Goal: Information Seeking & Learning: Check status

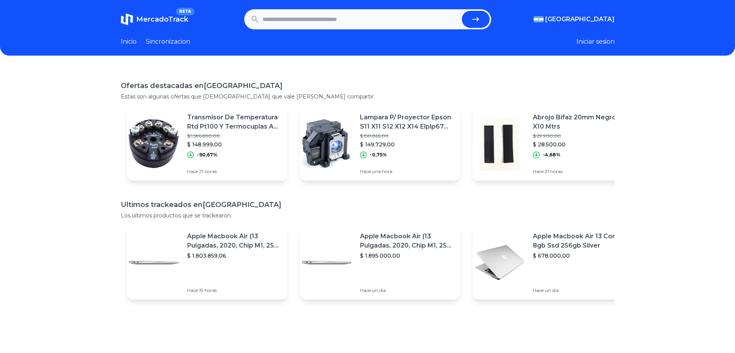
click at [311, 24] on input "text" at bounding box center [361, 19] width 196 height 17
type input "**********"
click at [462, 11] on button "submit" at bounding box center [476, 19] width 28 height 17
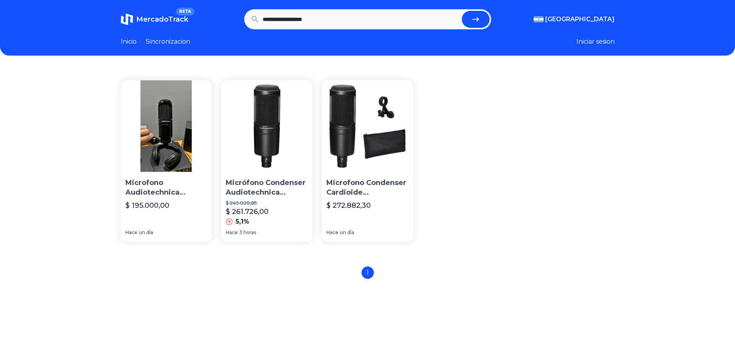
click at [275, 193] on p "Micrófono Condenser Audiotechnica At2020 Cardioide Estudio C" at bounding box center [267, 187] width 82 height 19
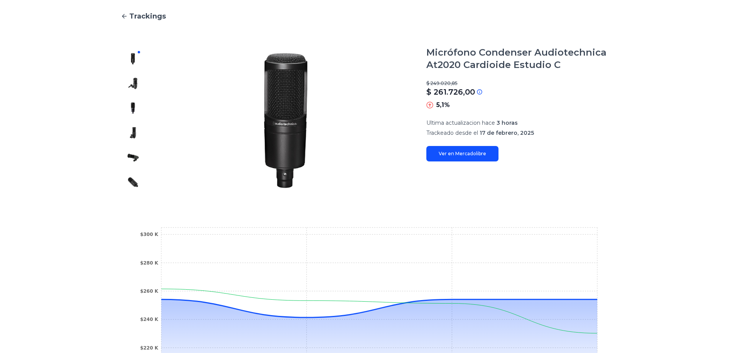
scroll to position [39, 0]
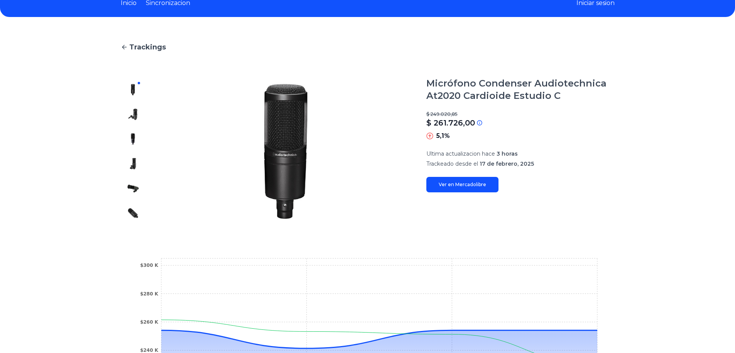
click at [466, 183] on link "Ver en Mercadolibre" at bounding box center [462, 184] width 72 height 15
